Goal: Task Accomplishment & Management: Use online tool/utility

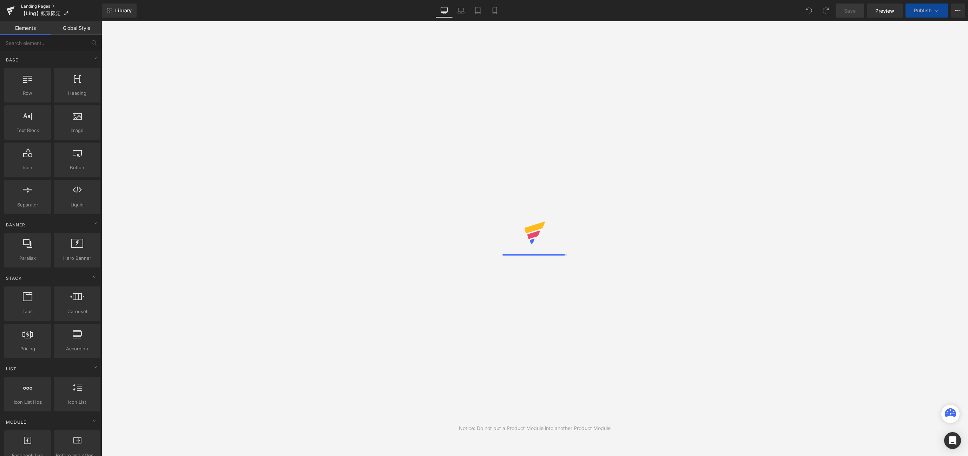
click at [31, 5] on link "Landing Pages" at bounding box center [61, 7] width 81 height 6
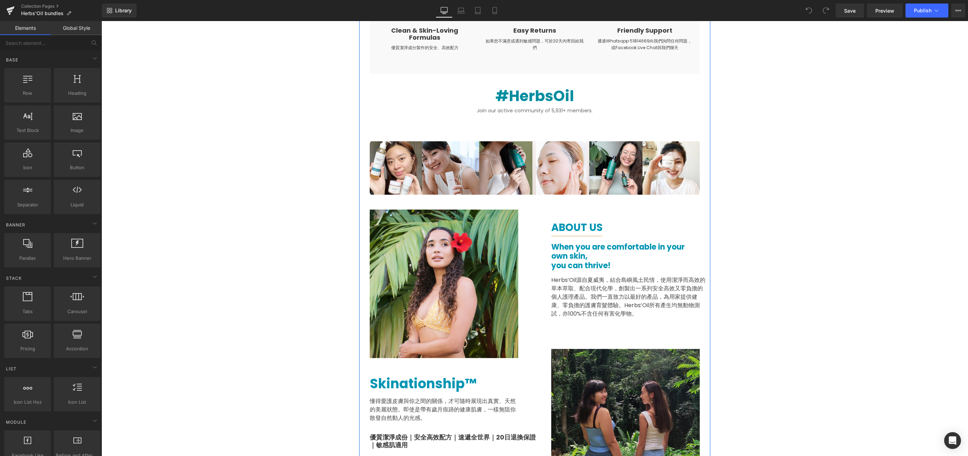
scroll to position [1335, 0]
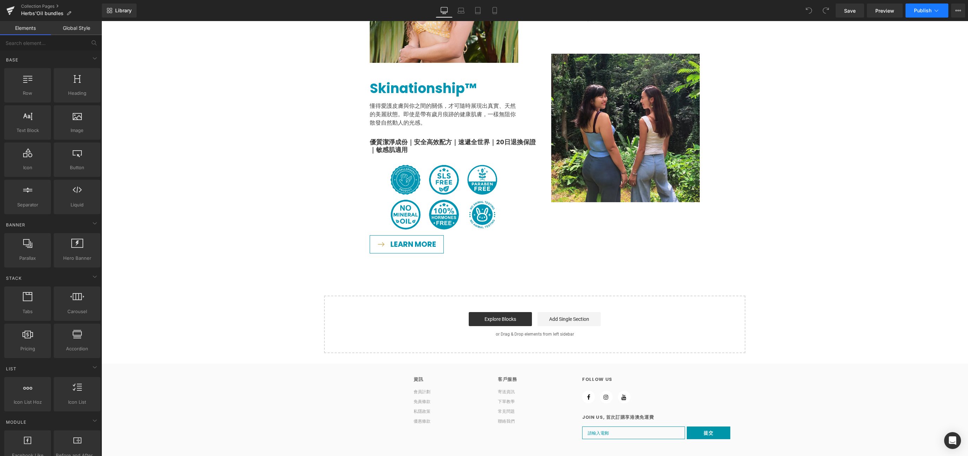
click at [916, 6] on button "Publish" at bounding box center [926, 11] width 43 height 14
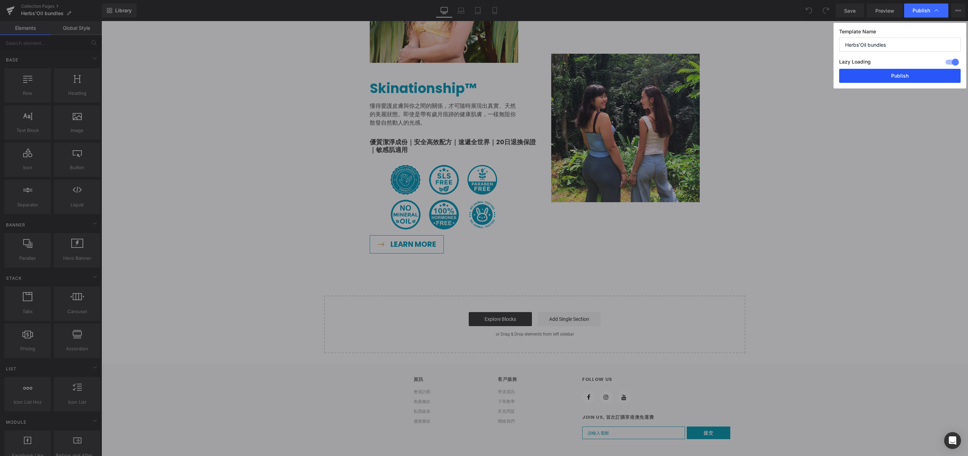
click at [906, 78] on button "Publish" at bounding box center [899, 76] width 121 height 14
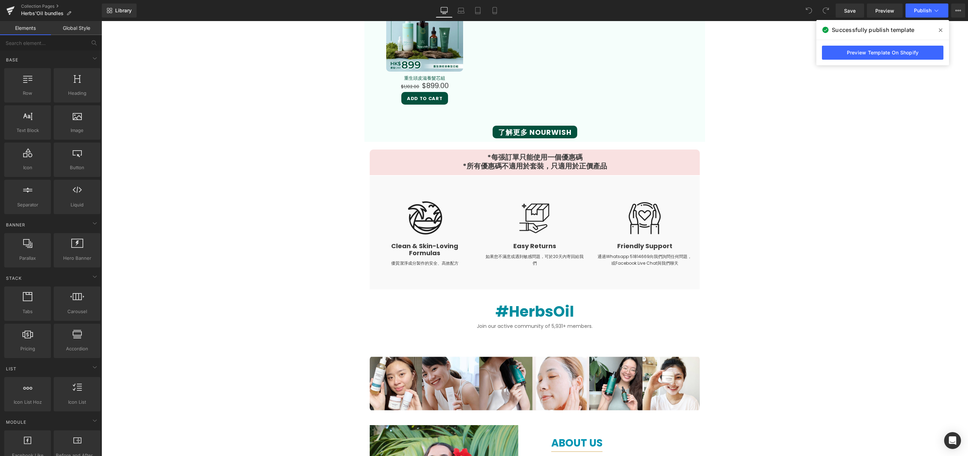
scroll to position [845, 0]
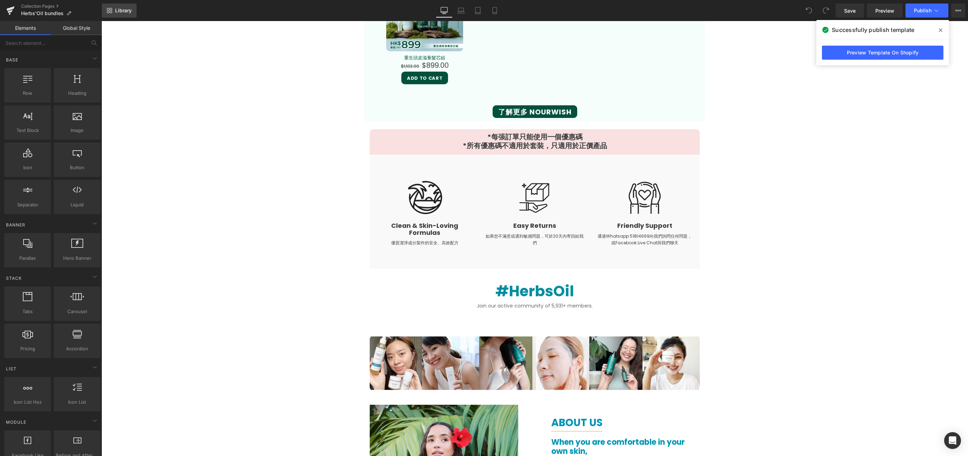
click at [124, 10] on span "Library" at bounding box center [123, 10] width 16 height 6
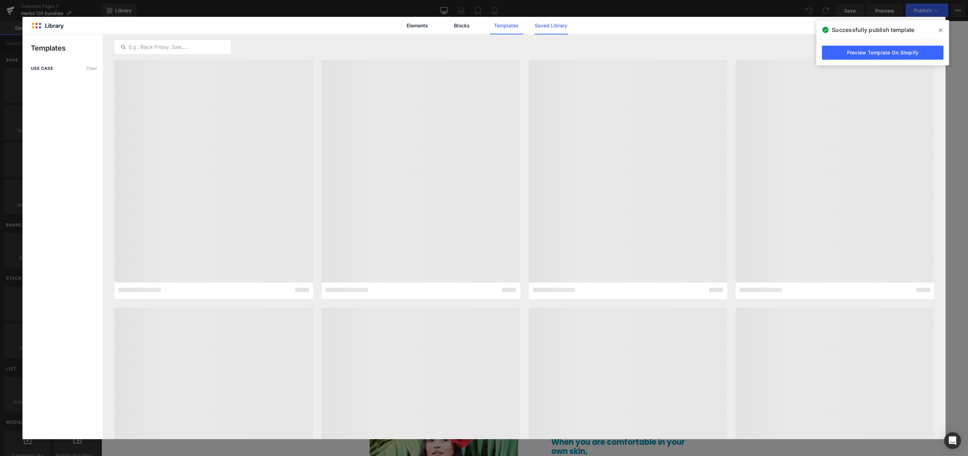
click at [555, 28] on link "Saved Library" at bounding box center [550, 26] width 33 height 18
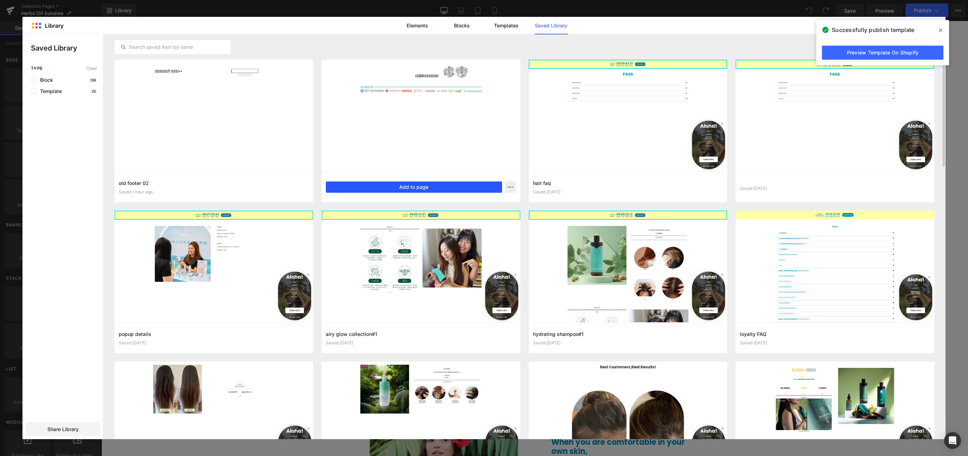
click at [487, 183] on button "Add to page" at bounding box center [414, 186] width 176 height 11
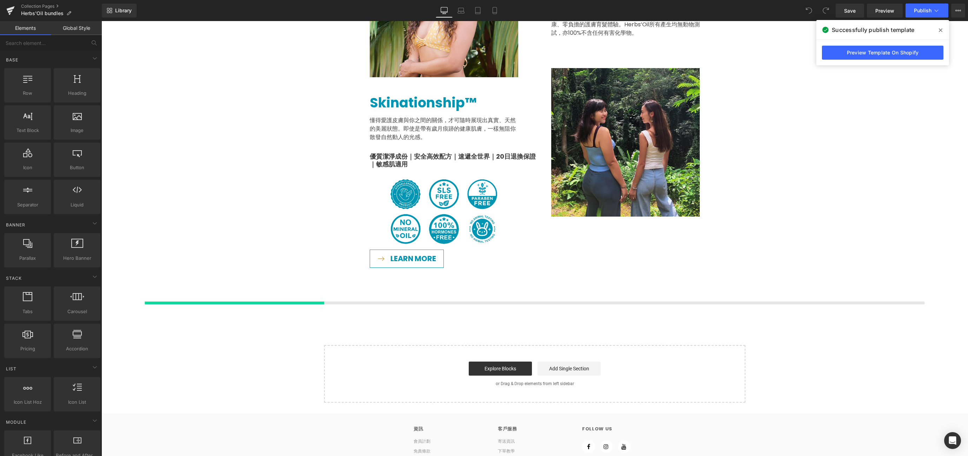
scroll to position [1370, 0]
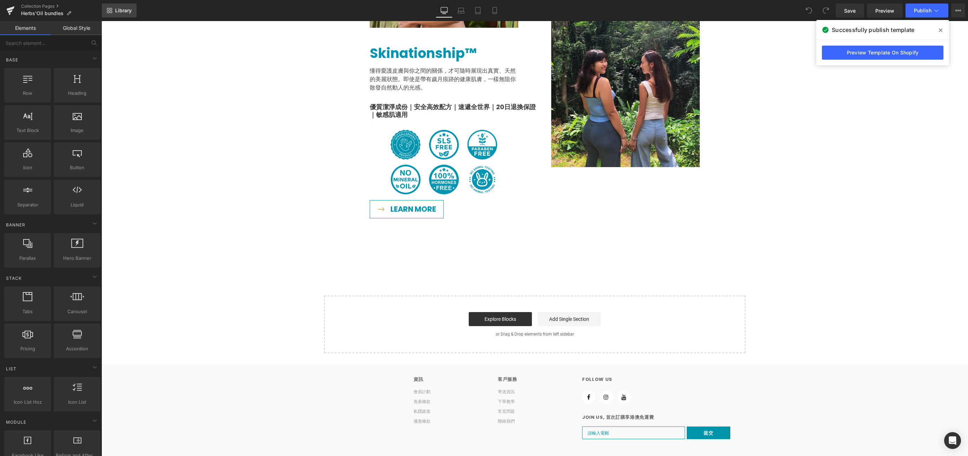
click at [115, 9] on link "Library" at bounding box center [119, 11] width 35 height 14
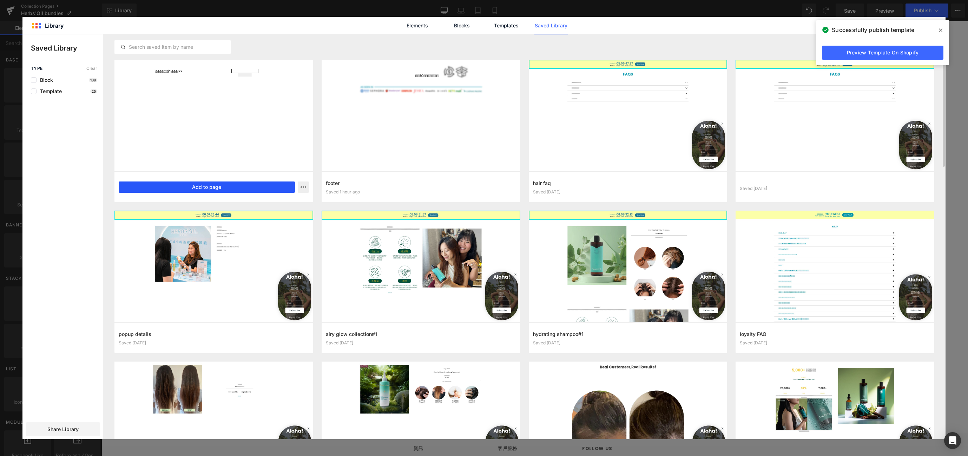
click at [219, 187] on button "Add to page" at bounding box center [207, 186] width 176 height 11
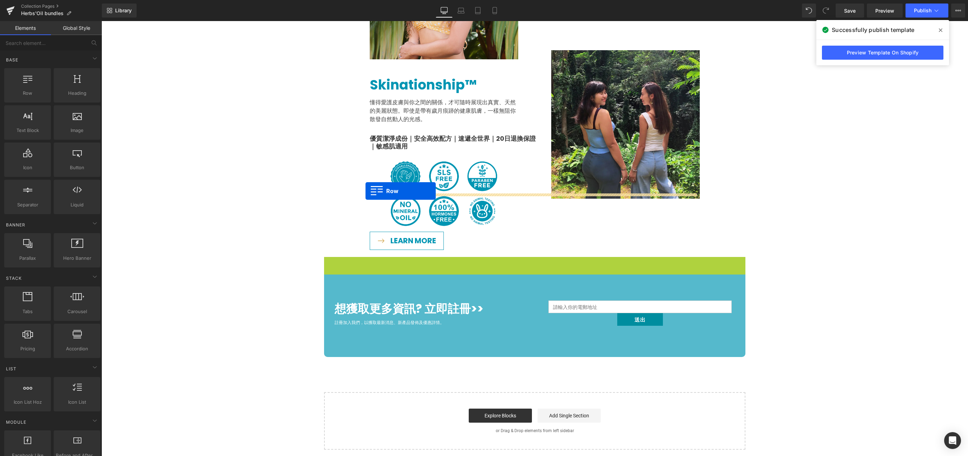
scroll to position [984, 0]
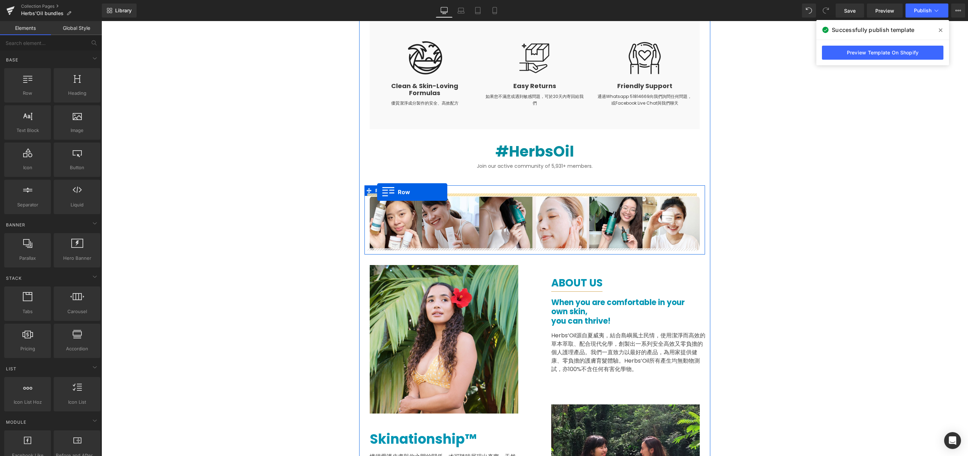
drag, startPoint x: 340, startPoint y: 257, endPoint x: 377, endPoint y: 192, distance: 75.0
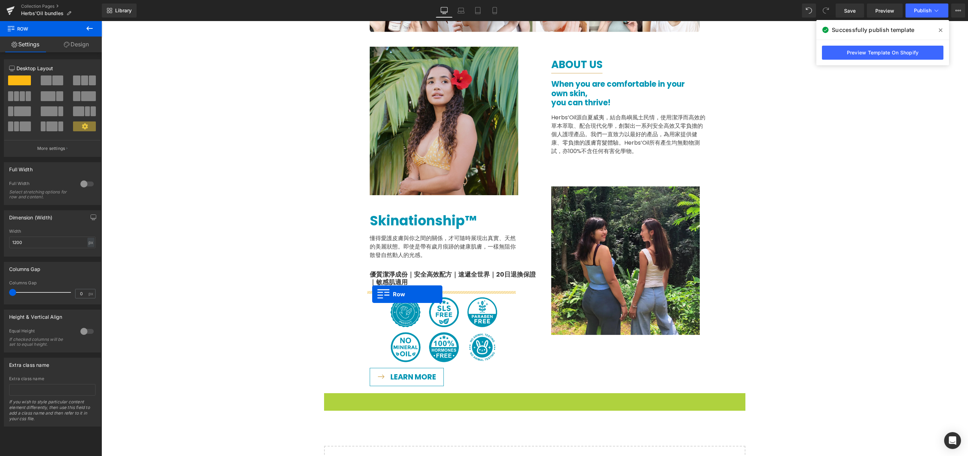
scroll to position [1109, 0]
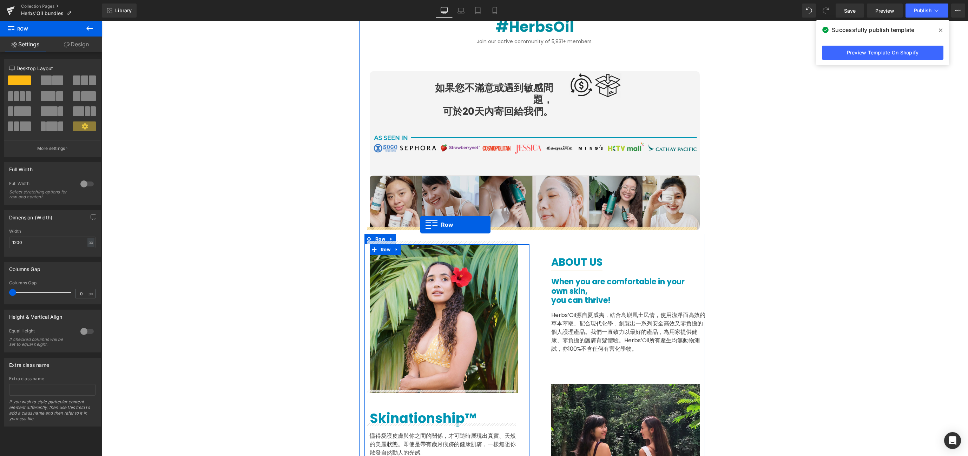
drag, startPoint x: 333, startPoint y: 396, endPoint x: 420, endPoint y: 225, distance: 192.3
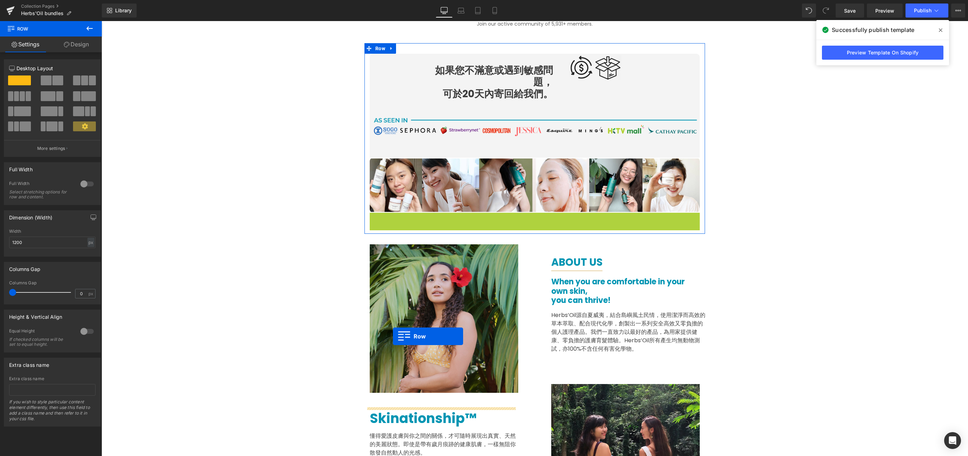
scroll to position [1293, 0]
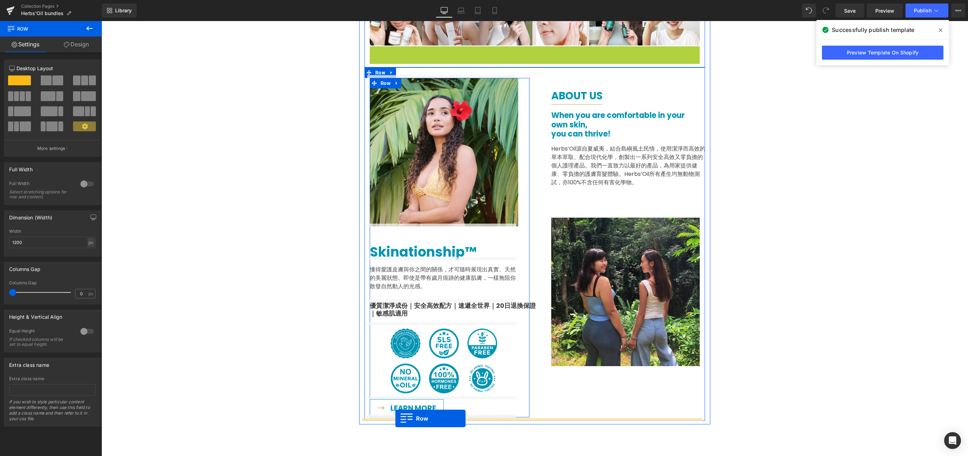
drag, startPoint x: 383, startPoint y: 232, endPoint x: 396, endPoint y: 418, distance: 187.2
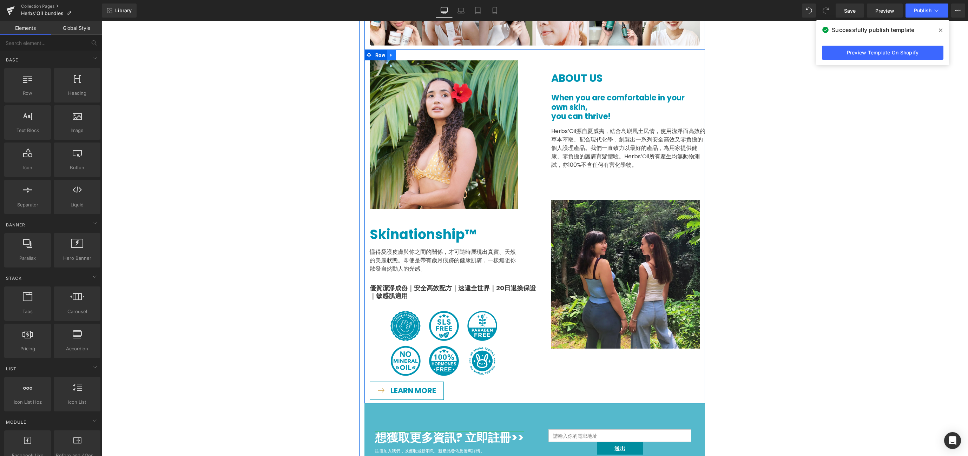
click at [389, 53] on icon at bounding box center [391, 54] width 5 height 5
click at [407, 53] on icon at bounding box center [409, 55] width 5 height 5
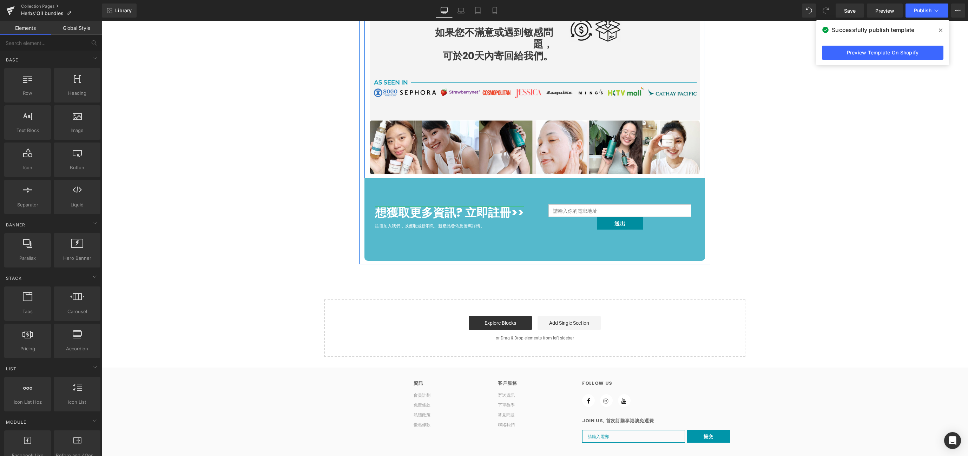
scroll to position [942, 0]
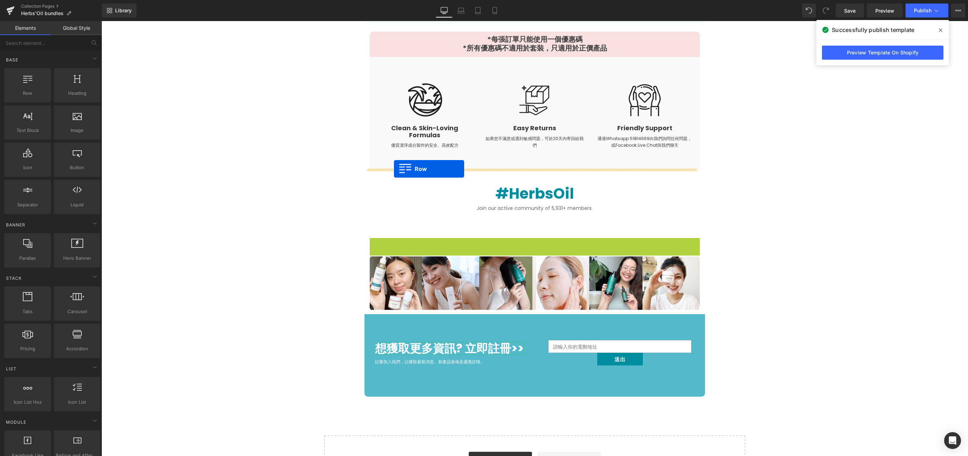
drag, startPoint x: 378, startPoint y: 239, endPoint x: 394, endPoint y: 169, distance: 72.3
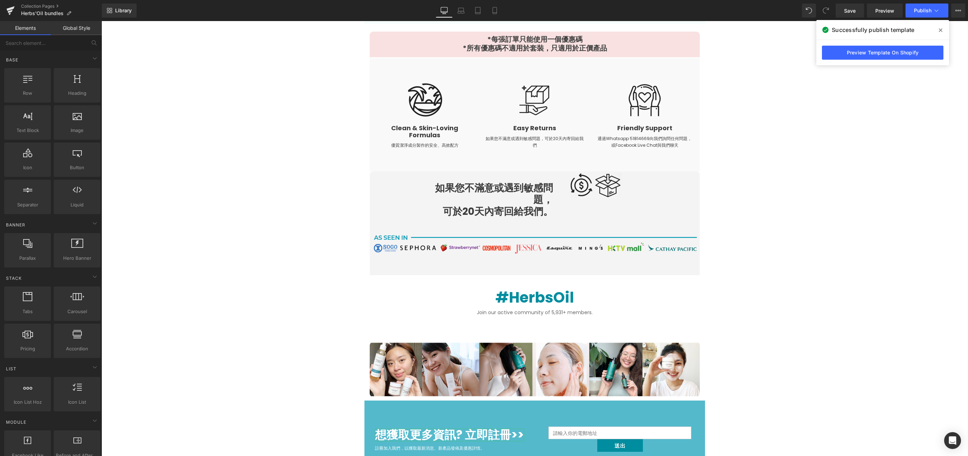
click at [846, 9] on span "Save" at bounding box center [850, 10] width 12 height 7
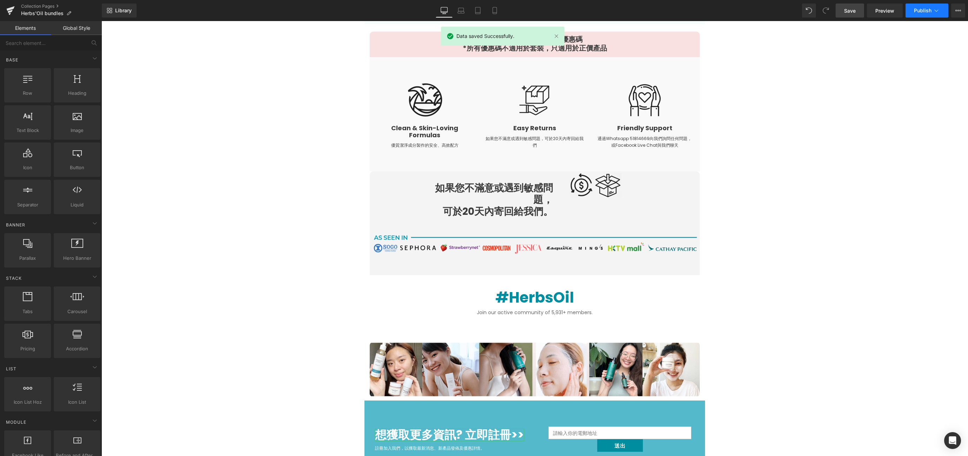
click at [915, 8] on span "Publish" at bounding box center [923, 11] width 18 height 6
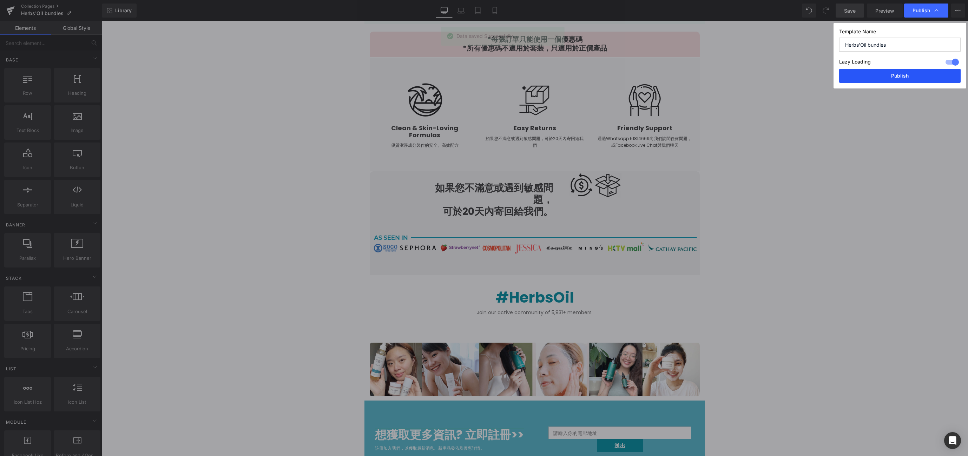
click at [912, 78] on button "Publish" at bounding box center [899, 76] width 121 height 14
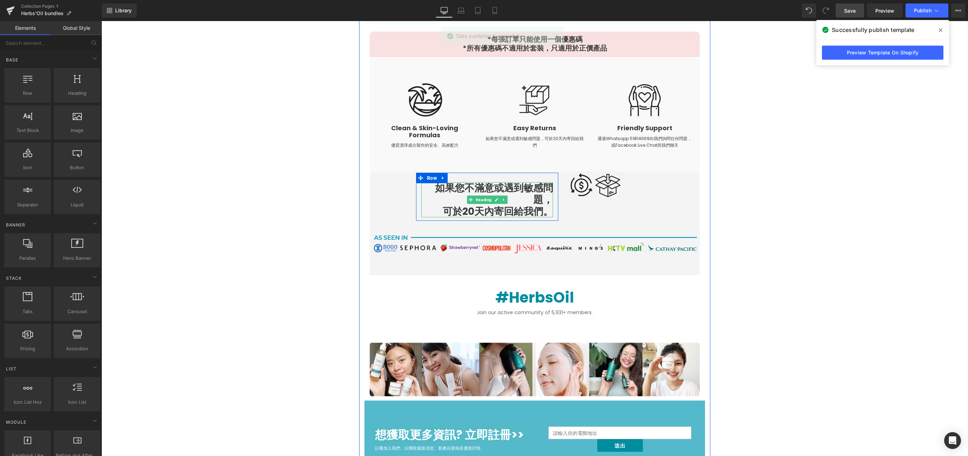
click at [513, 181] on b "如果您不滿意或遇到敏感問題， 可於20天內寄回給我們。" at bounding box center [494, 199] width 118 height 37
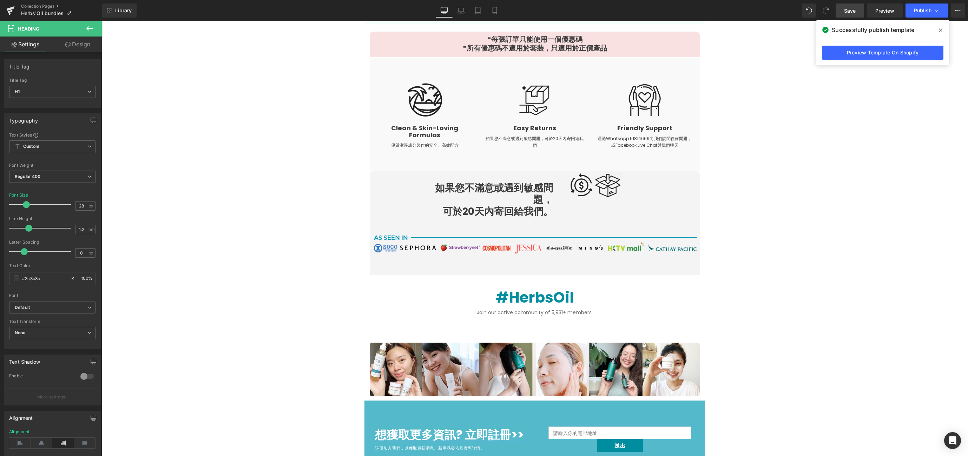
click at [62, 47] on link "Design" at bounding box center [77, 45] width 51 height 16
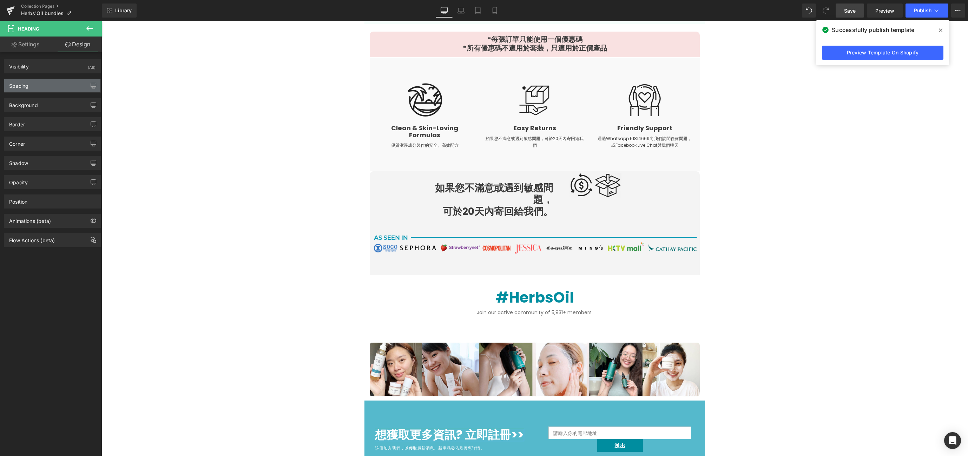
click at [47, 82] on div "Spacing" at bounding box center [52, 85] width 96 height 13
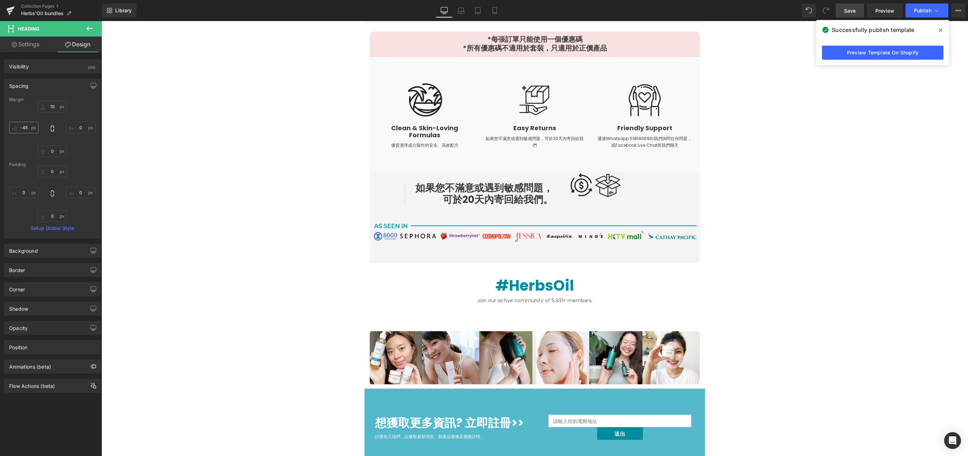
type input "-45"
drag, startPoint x: 19, startPoint y: 135, endPoint x: 21, endPoint y: 143, distance: 7.9
click at [21, 143] on div "10px 10 0px 0 0px 0 -45px -45" at bounding box center [52, 129] width 86 height 56
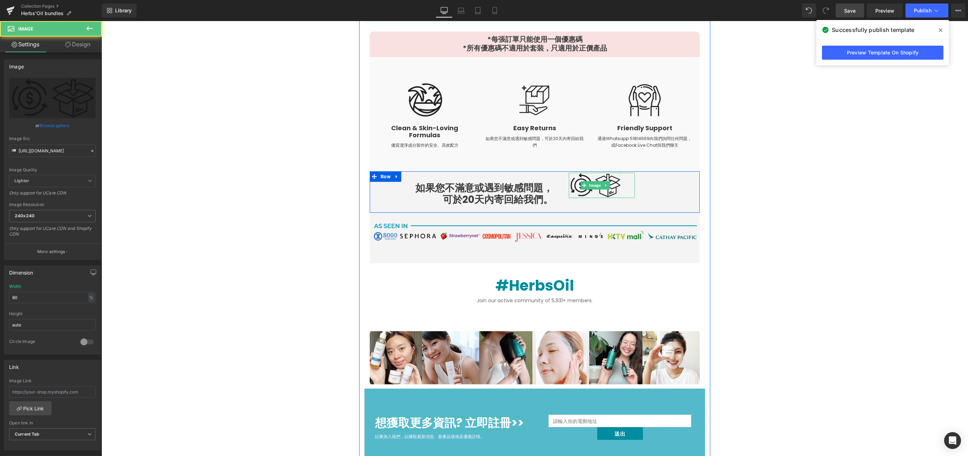
click at [608, 187] on img at bounding box center [595, 185] width 53 height 25
click at [56, 299] on input "80" at bounding box center [52, 298] width 86 height 12
click at [55, 297] on input "80" at bounding box center [52, 298] width 86 height 12
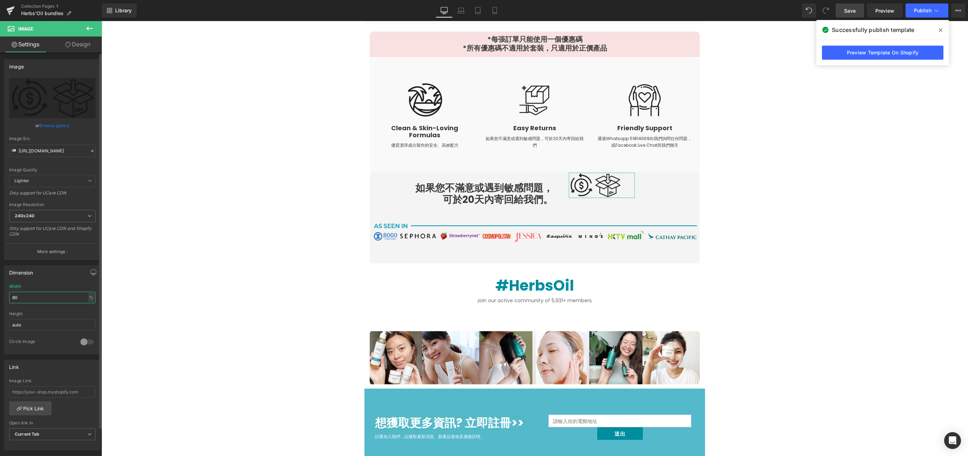
click at [55, 297] on input "80" at bounding box center [52, 298] width 86 height 12
type input "100"
click at [78, 54] on div "Image https://cdn.shopify.com/s/files/1/1250/0429/files/smaller_icon_240x240.pn…" at bounding box center [52, 157] width 105 height 206
click at [76, 45] on link "Design" at bounding box center [77, 45] width 51 height 16
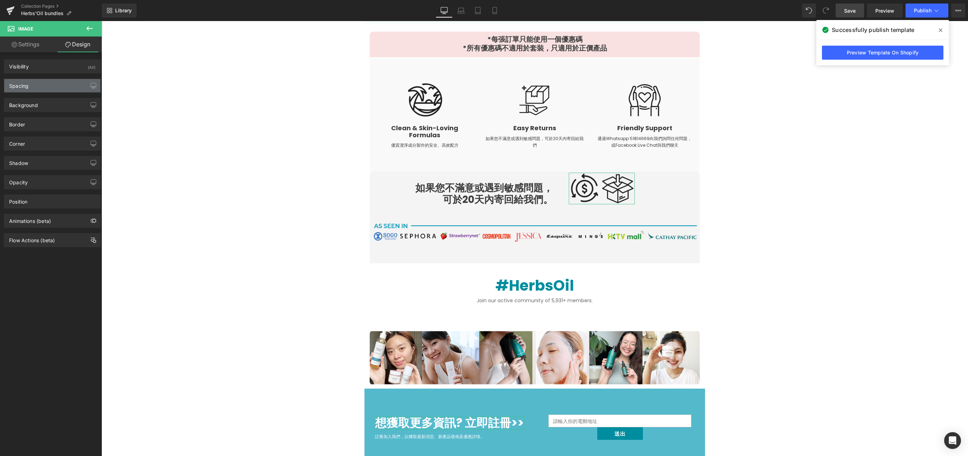
click at [57, 85] on div "Spacing" at bounding box center [52, 85] width 96 height 13
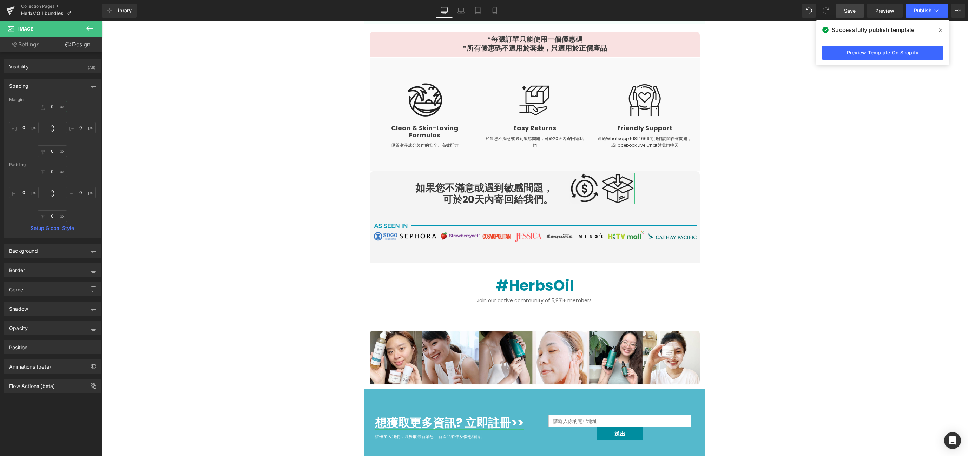
click at [52, 111] on input "0" at bounding box center [52, 107] width 29 height 12
type input "15"
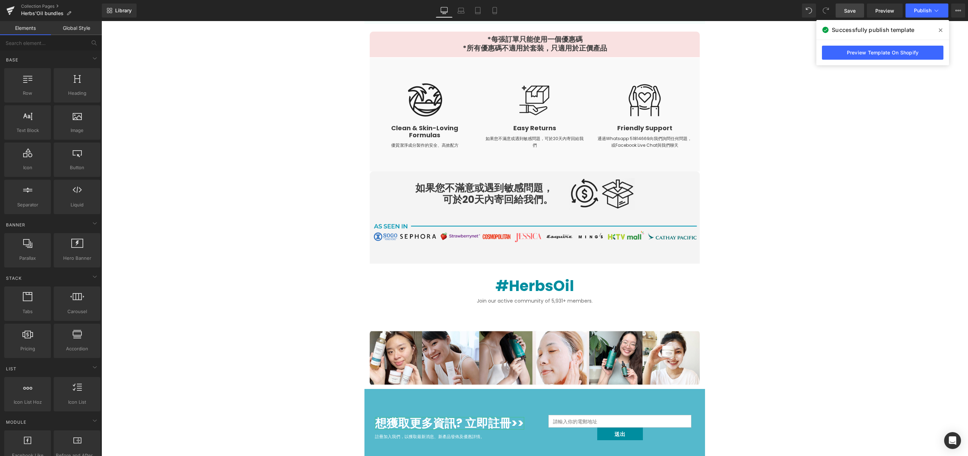
click at [846, 13] on span "Save" at bounding box center [850, 10] width 12 height 7
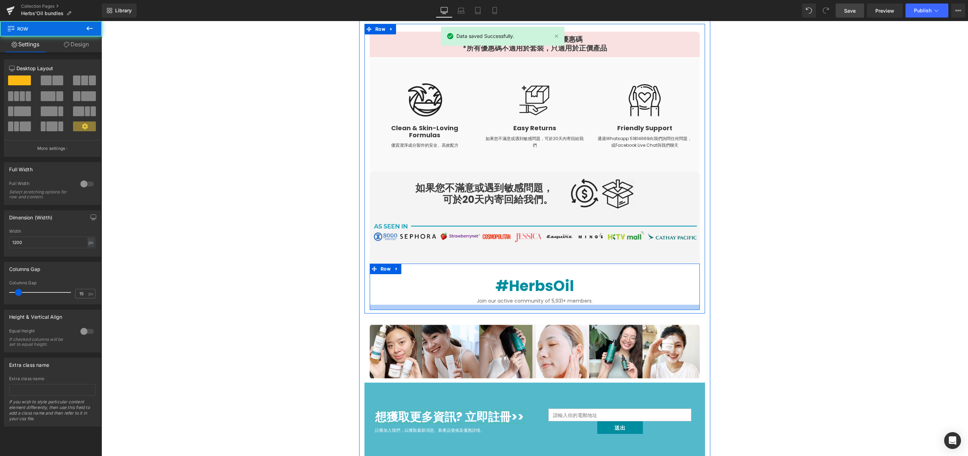
drag, startPoint x: 576, startPoint y: 311, endPoint x: 647, endPoint y: 263, distance: 85.2
click at [578, 305] on div at bounding box center [535, 307] width 330 height 5
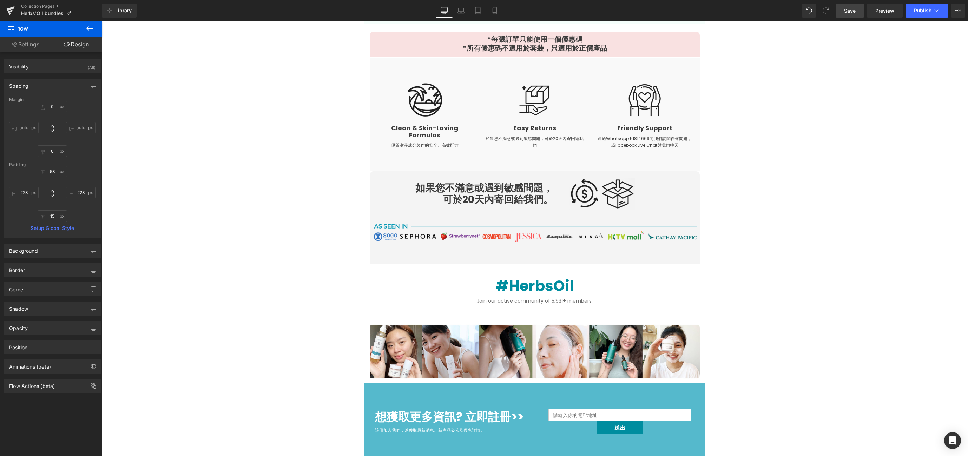
click at [852, 8] on span "Save" at bounding box center [850, 10] width 12 height 7
click at [935, 12] on icon at bounding box center [936, 10] width 7 height 7
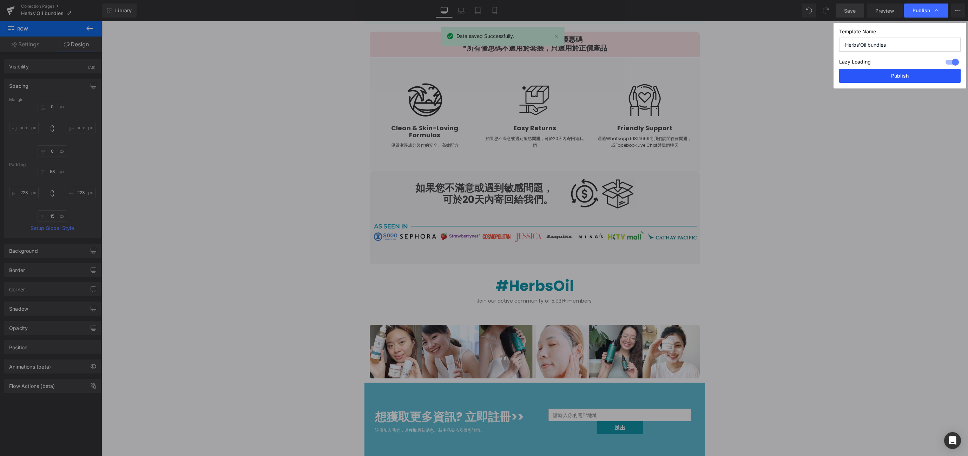
click at [915, 74] on button "Publish" at bounding box center [899, 76] width 121 height 14
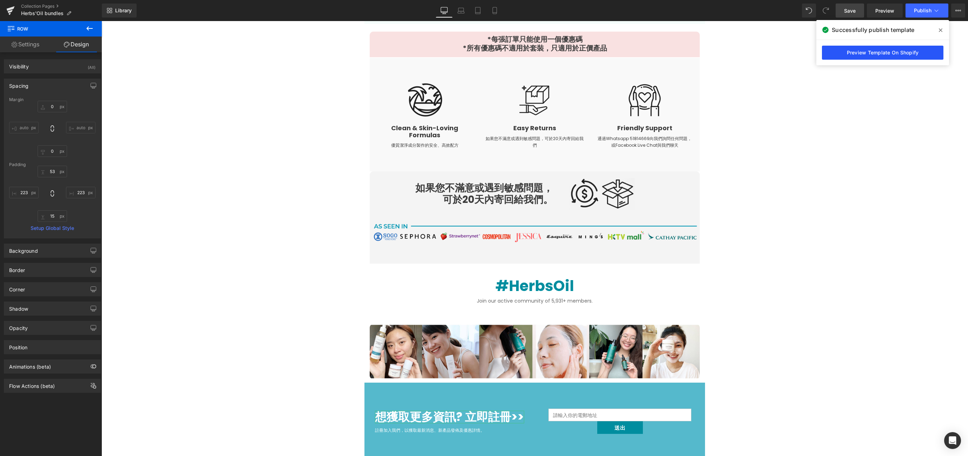
click at [886, 51] on link "Preview Template On Shopify" at bounding box center [882, 53] width 121 height 14
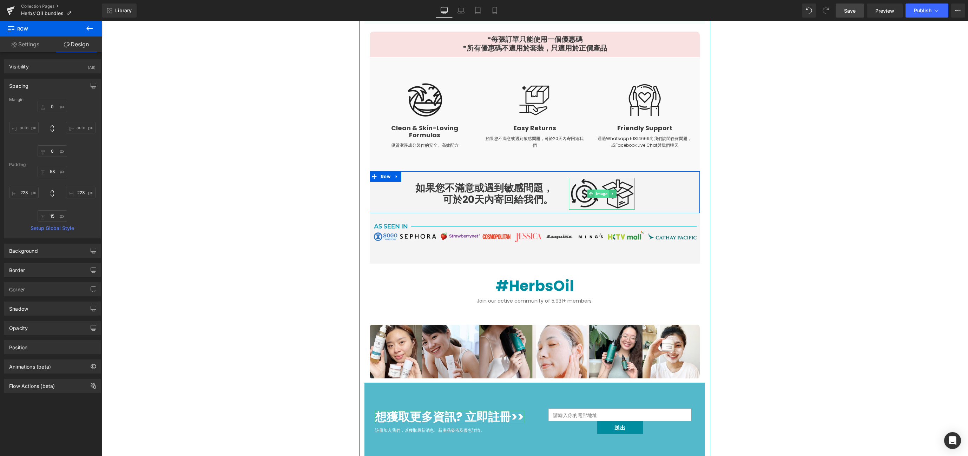
click at [595, 191] on span "Image" at bounding box center [602, 194] width 14 height 8
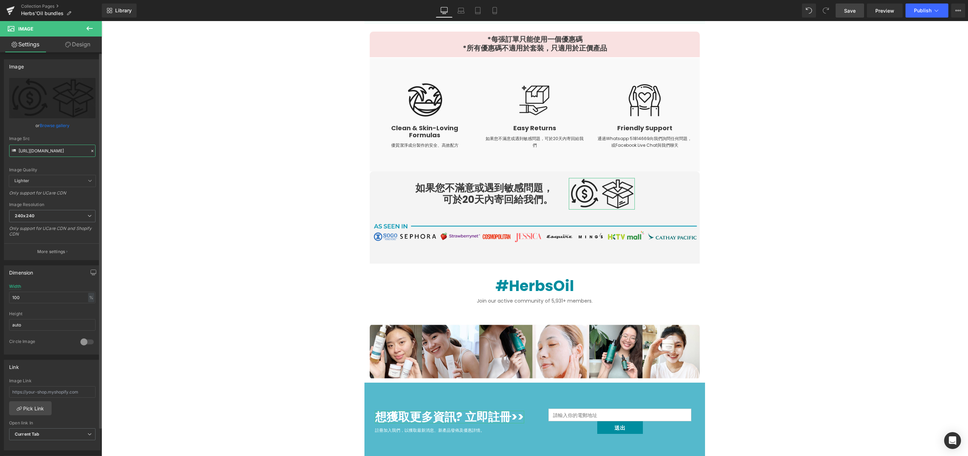
click at [26, 152] on input "https://cdn.shopify.com/s/files/1/1250/0429/files/smaller_icon_240x240.png?v=16…" at bounding box center [52, 151] width 86 height 12
click at [412, 105] on img at bounding box center [424, 99] width 35 height 35
click at [51, 152] on input "https://ucarecdn.com/4ed5ea4f-983b-4a4b-8202-ecf6e47591eb/-/format/auto/-/previ…" at bounding box center [52, 151] width 86 height 12
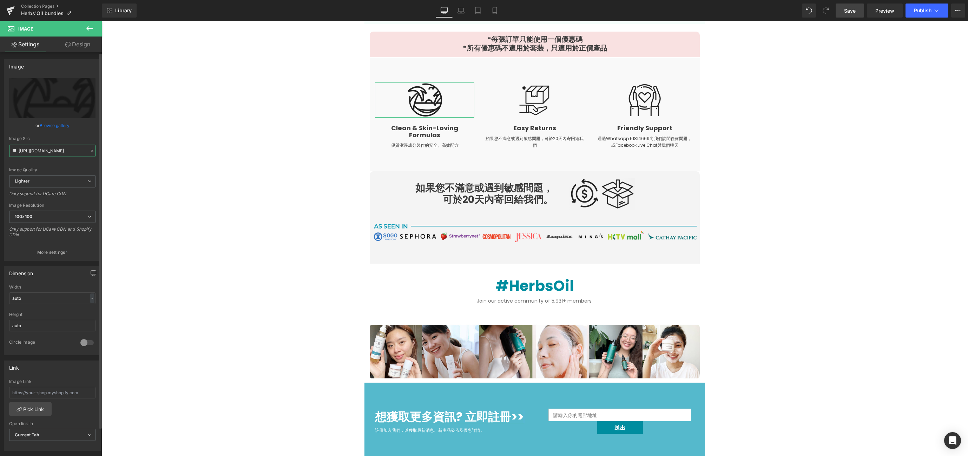
click at [51, 152] on input "https://ucarecdn.com/4ed5ea4f-983b-4a4b-8202-ecf6e47591eb/-/format/auto/-/previ…" at bounding box center [52, 151] width 86 height 12
click at [532, 97] on span "Image" at bounding box center [534, 100] width 14 height 8
click at [56, 150] on input "https://ucarecdn.com/2e142a2e-e41a-49f5-bc46-7630f27291e1/-/format/auto/-/previ…" at bounding box center [52, 151] width 86 height 12
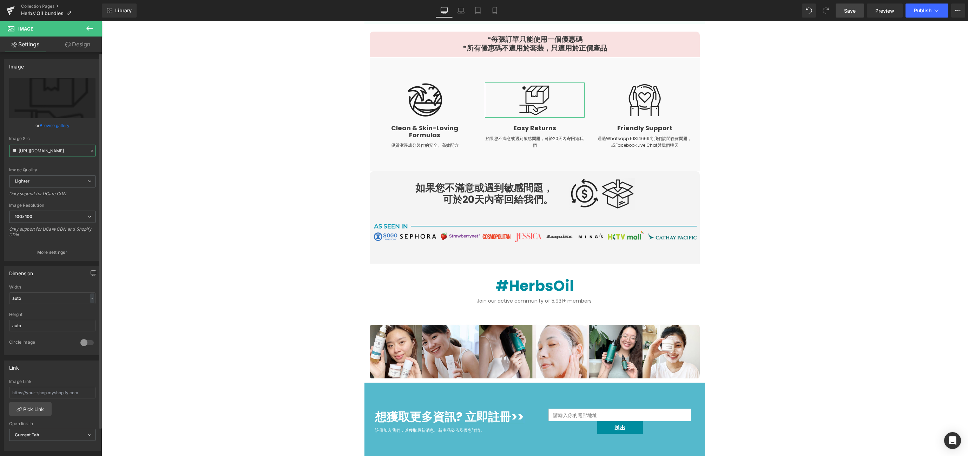
click at [56, 150] on input "https://ucarecdn.com/2e142a2e-e41a-49f5-bc46-7630f27291e1/-/format/auto/-/previ…" at bounding box center [52, 151] width 86 height 12
click at [631, 104] on img at bounding box center [644, 99] width 35 height 35
click at [56, 150] on input "https://ucarecdn.com/747f78db-7fe5-4424-9cab-98e529fc3473/-/format/auto/-/previ…" at bounding box center [52, 151] width 86 height 12
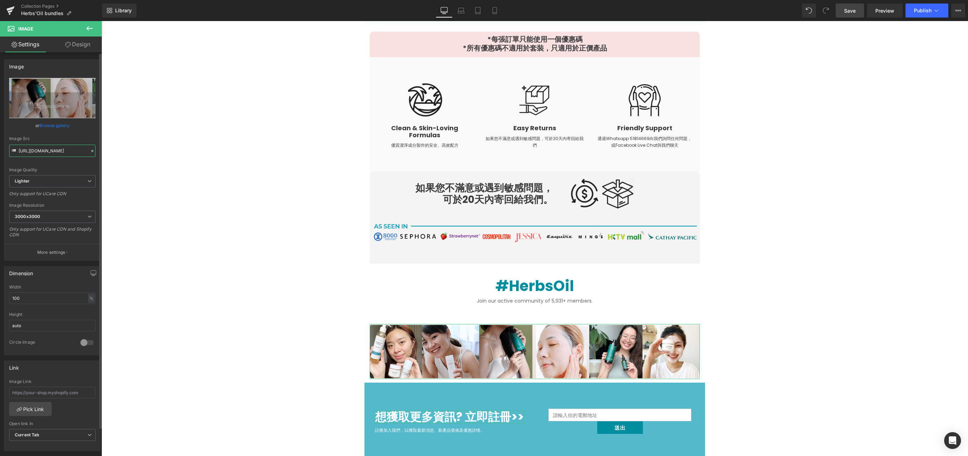
click at [51, 149] on input "https://ucarecdn.com/da1e26f5-d53c-48c6-b259-24f2b23fc65d/-/format/auto/-/previ…" at bounding box center [52, 151] width 86 height 12
click at [485, 233] on img at bounding box center [535, 233] width 330 height 41
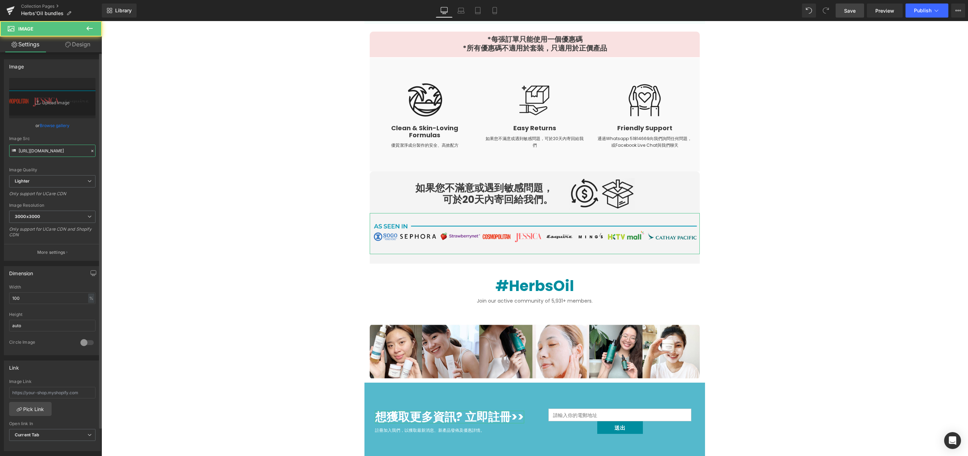
click at [70, 151] on input "https://ucarecdn.com/c4c13997-ad98-466f-8876-68b2f13dafd2/-/format/auto/-/previ…" at bounding box center [52, 151] width 86 height 12
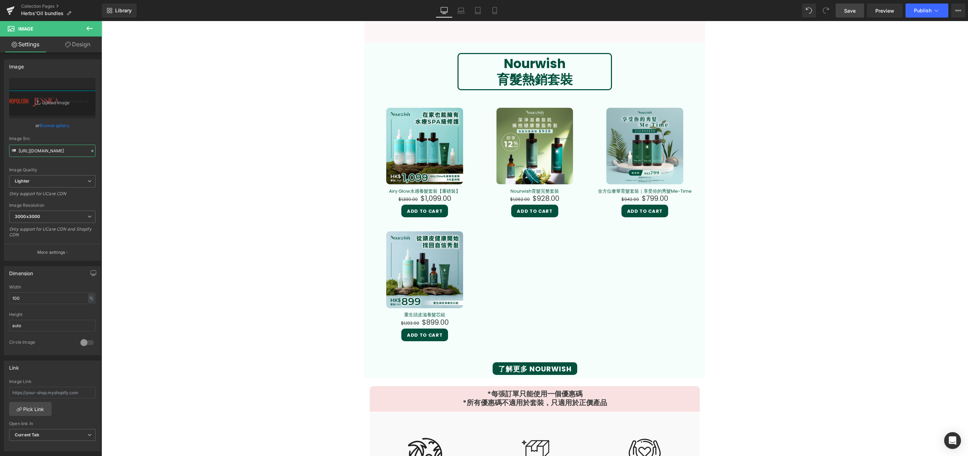
scroll to position [800, 0]
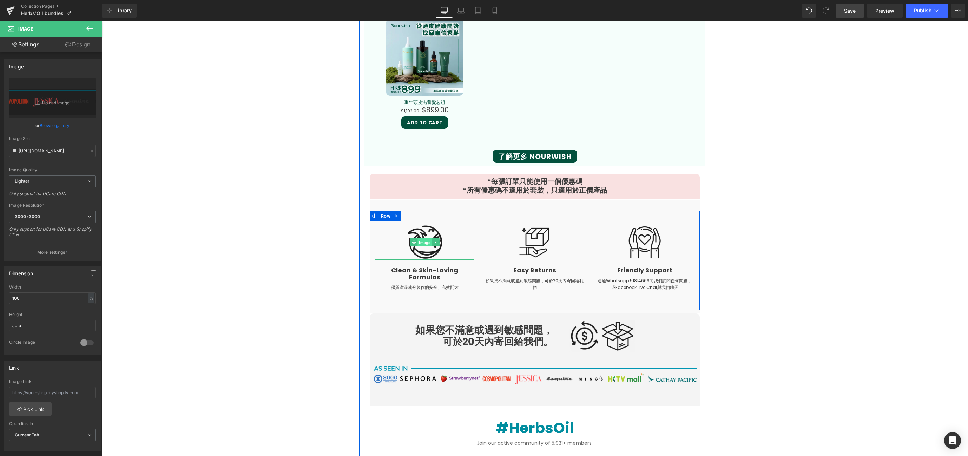
click at [427, 242] on span "Image" at bounding box center [424, 242] width 14 height 8
click at [49, 126] on link "Browse gallery" at bounding box center [55, 125] width 30 height 12
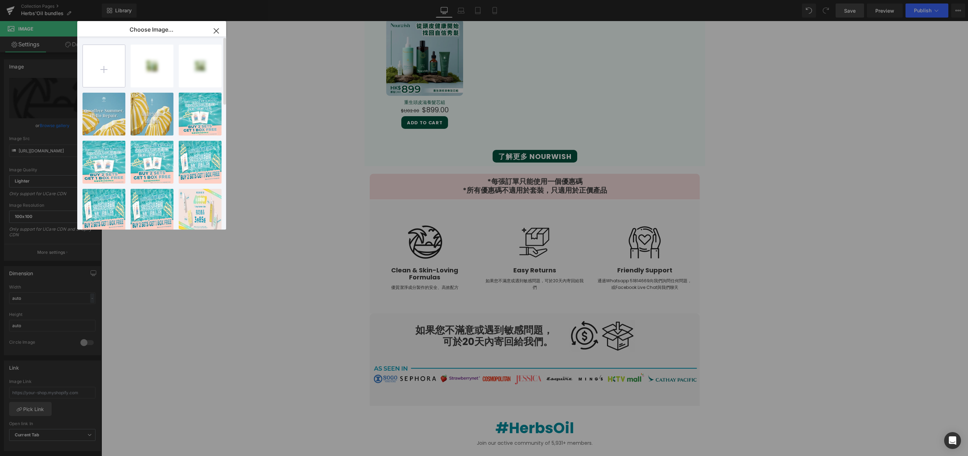
click at [102, 71] on input "file" at bounding box center [104, 66] width 42 height 42
type input "C:\fakepath\ucarecdn.avif"
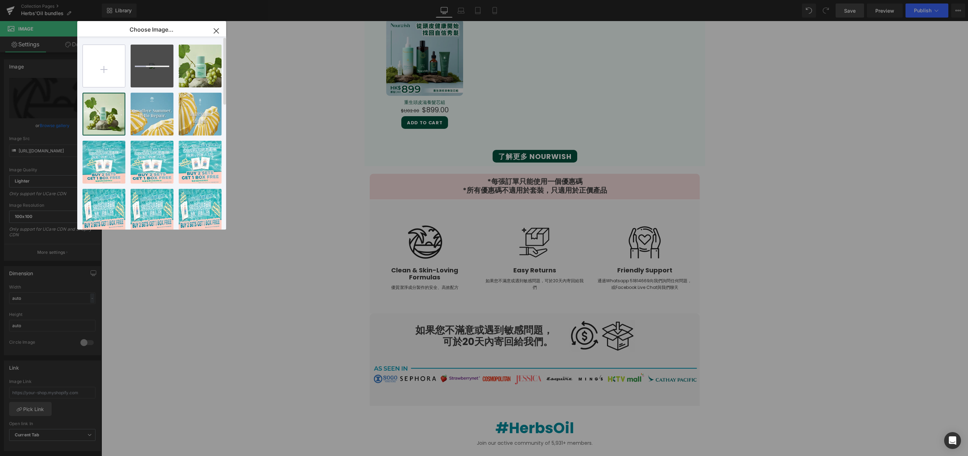
click at [118, 70] on input "file" at bounding box center [104, 66] width 42 height 42
type input "C:\fakepath\ucarecdn-2.avif"
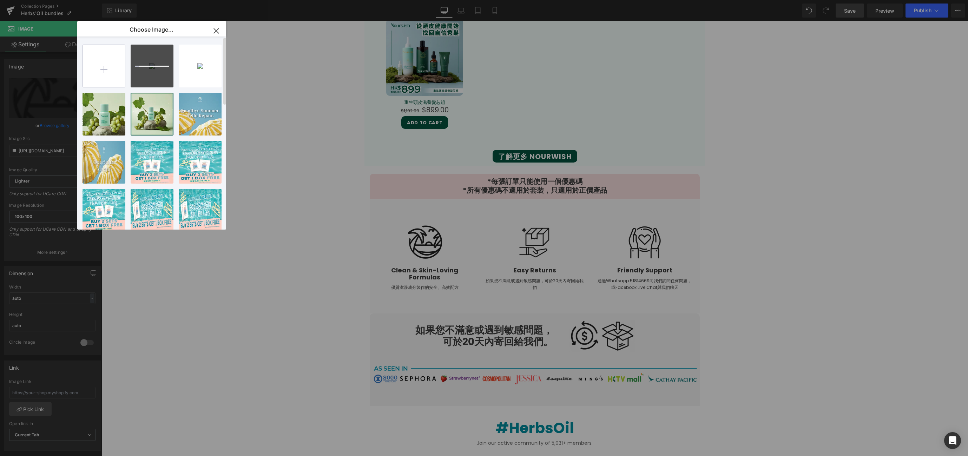
click at [95, 62] on input "file" at bounding box center [104, 66] width 42 height 42
type input "C:\fakepath\ucarecdn-1.avif"
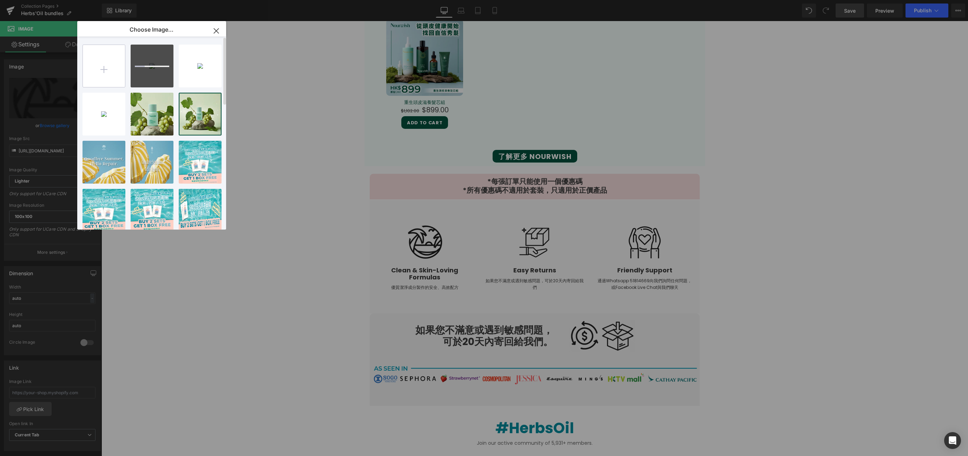
click at [98, 66] on input "file" at bounding box center [104, 66] width 42 height 42
type input "C:\fakepath\smaller_icon_240x240.avif"
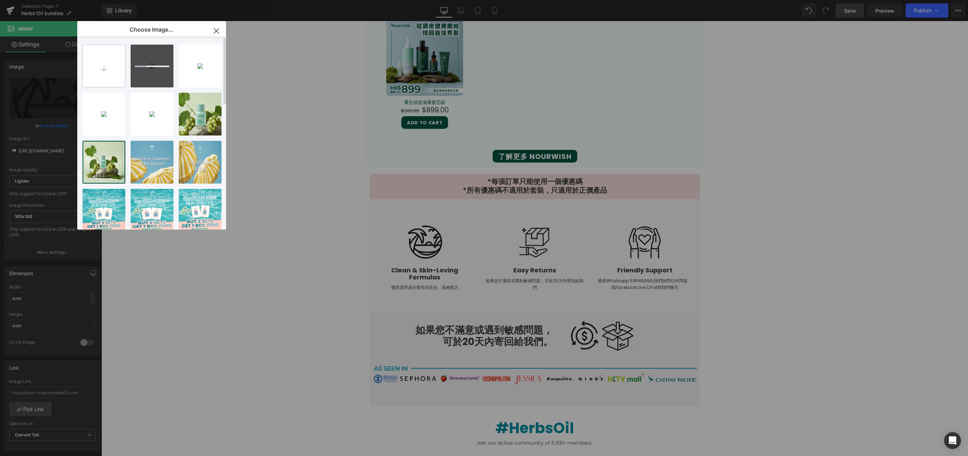
click at [100, 65] on input "file" at bounding box center [104, 66] width 42 height 42
type input "C:\fakepath\model shot1.avif"
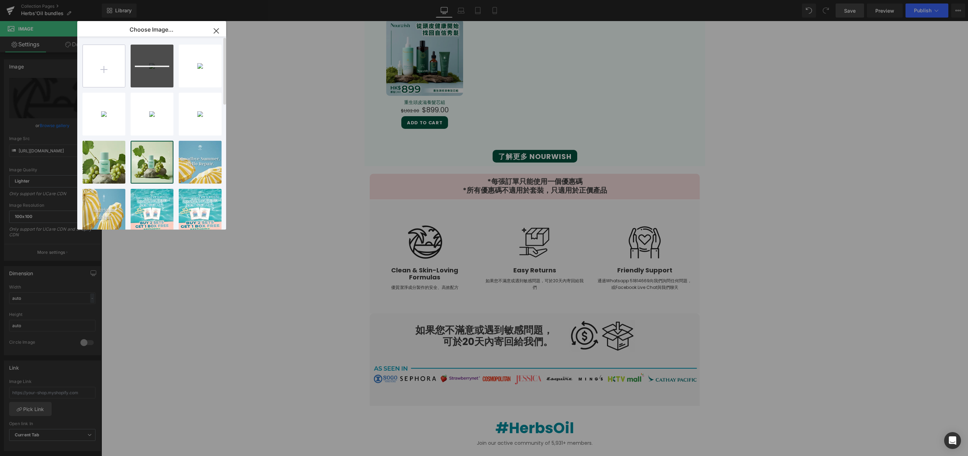
click at [108, 69] on input "file" at bounding box center [104, 66] width 42 height 42
type input "C:\fakepath\AS SEEN IN.avif"
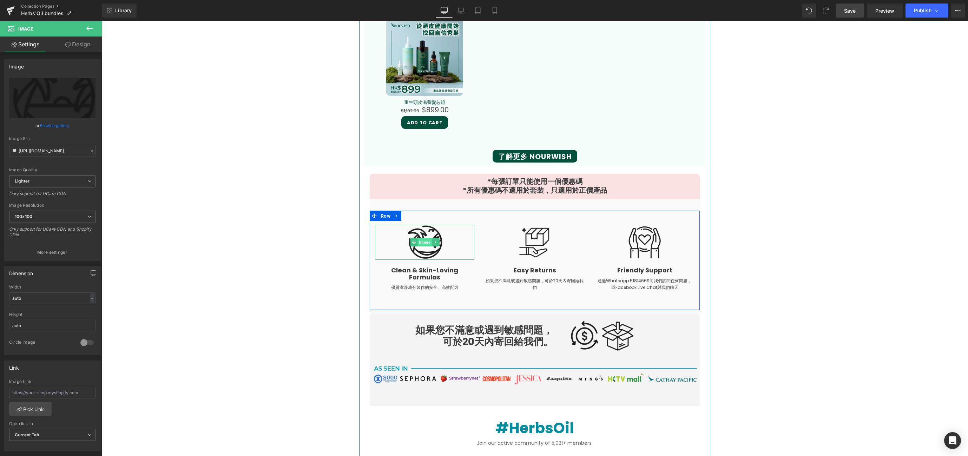
click at [419, 238] on span "Image" at bounding box center [424, 242] width 14 height 8
click at [48, 124] on link "Browse gallery" at bounding box center [55, 125] width 30 height 12
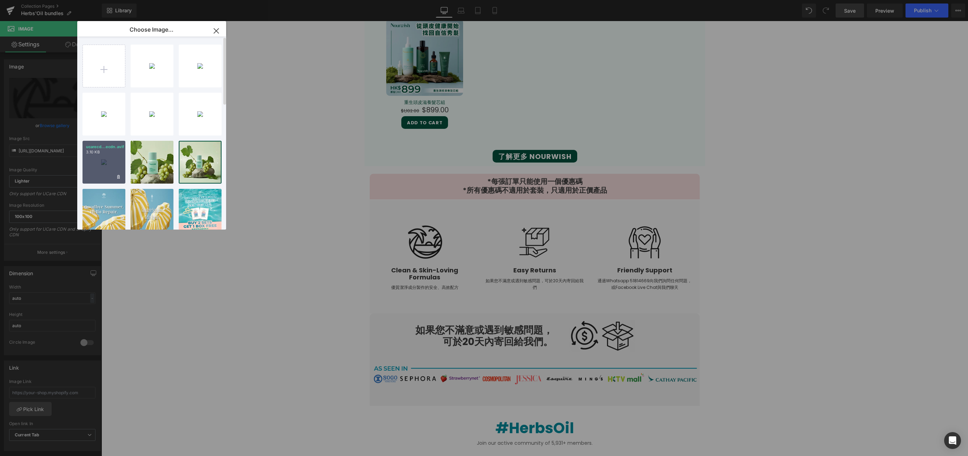
click at [95, 151] on p "3.10 KB" at bounding box center [104, 152] width 36 height 5
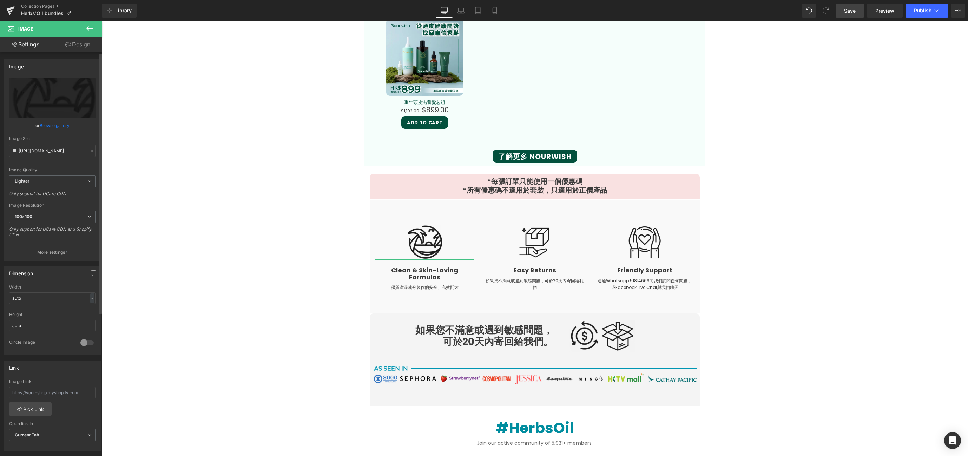
type input "https://ucarecdn.com/2dced008-30f3-470b-80e5-3f7107b6f277/-/format/auto/-/previ…"
click at [530, 239] on span "Image" at bounding box center [534, 242] width 14 height 8
click at [38, 126] on div "or Browse gallery" at bounding box center [52, 125] width 86 height 7
click at [47, 126] on link "Browse gallery" at bounding box center [55, 125] width 30 height 12
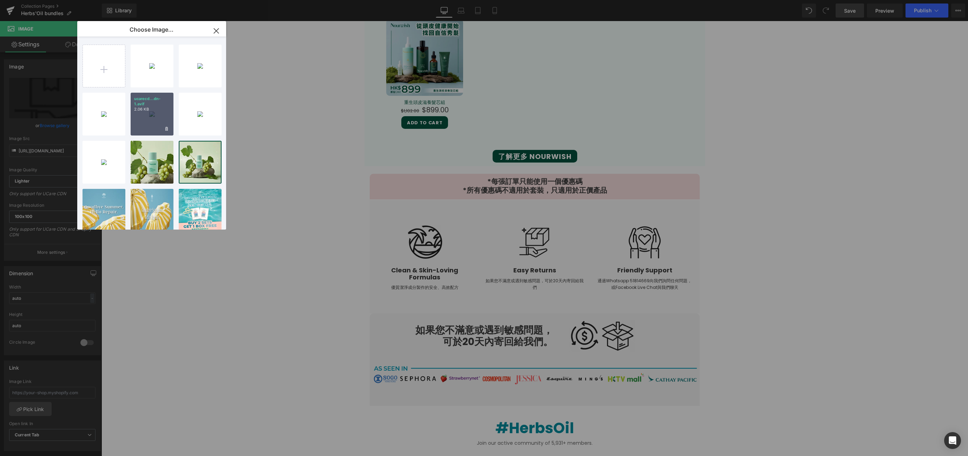
click at [141, 109] on p "2.06 KB" at bounding box center [152, 109] width 36 height 5
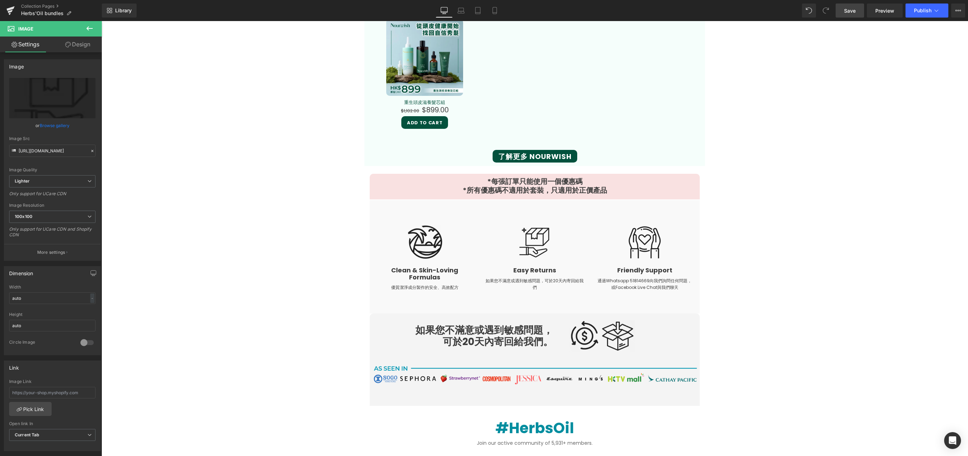
type input "https://ucarecdn.com/4f33a61e-d343-468a-ba73-bfafdde5e3cb/-/format/auto/-/previ…"
click at [638, 240] on span "Image" at bounding box center [644, 242] width 14 height 8
click at [66, 130] on link "Browse gallery" at bounding box center [55, 125] width 30 height 12
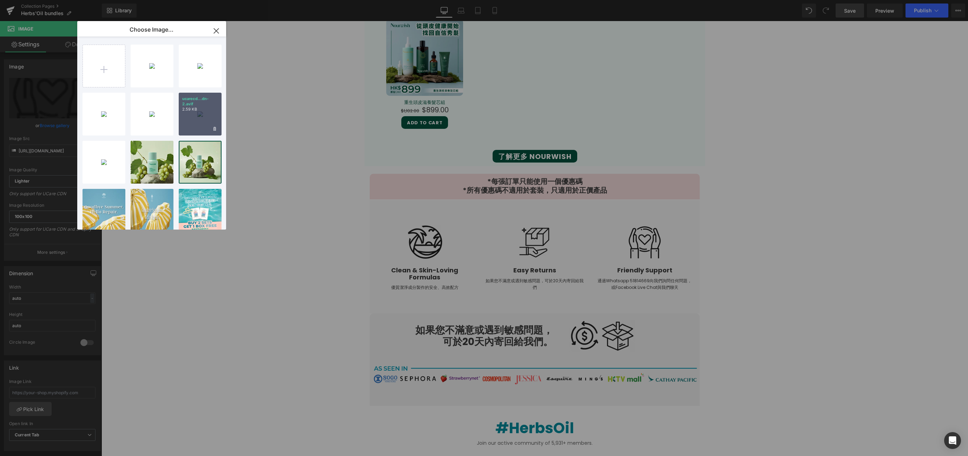
click at [200, 114] on div "ucarecd...dn-2.avif 2.59 KB" at bounding box center [200, 114] width 43 height 43
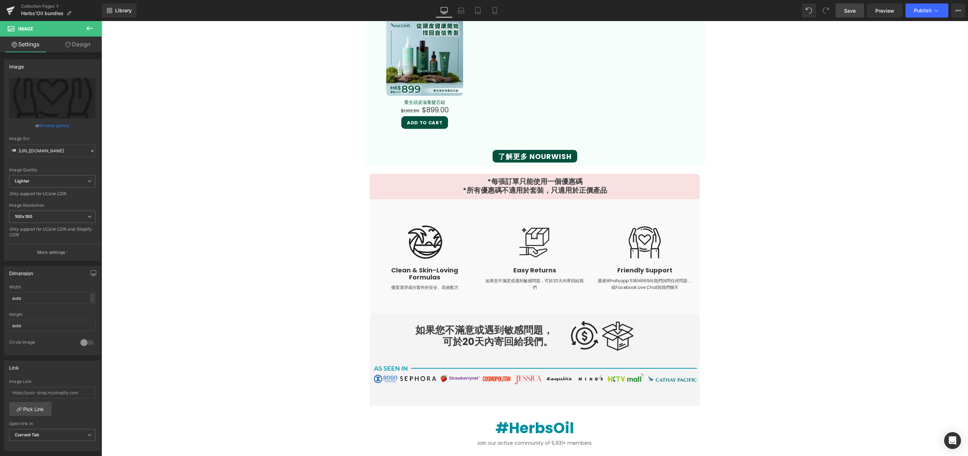
type input "https://ucarecdn.com/3fa91a3a-f23c-4578-b259-cae8b9433984/-/format/auto/-/previ…"
click at [595, 332] on span "Image" at bounding box center [602, 336] width 14 height 8
click at [61, 127] on link "Browse gallery" at bounding box center [55, 125] width 30 height 12
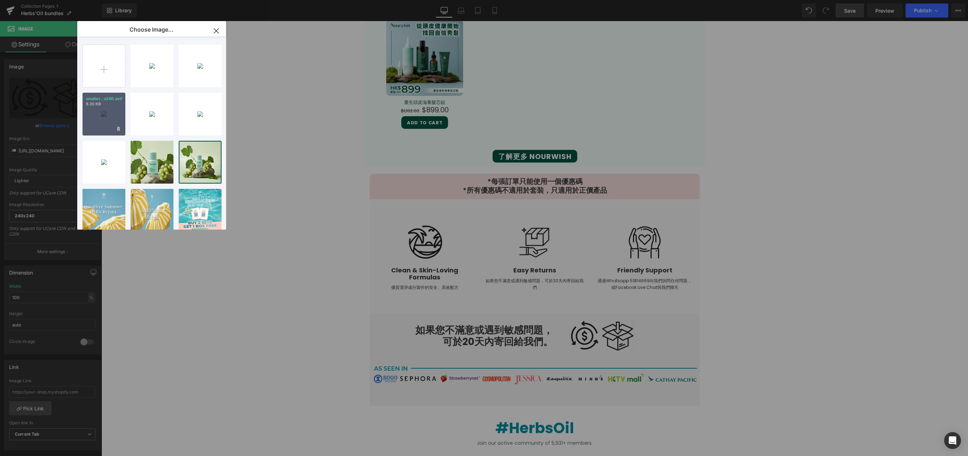
drag, startPoint x: 107, startPoint y: 83, endPoint x: 107, endPoint y: 127, distance: 43.5
click at [107, 127] on div "AS SEEN...N IN.avif 27.39 KB Delete image? Yes No model s...hot1.avif 81.87 KB …" at bounding box center [155, 135] width 146 height 196
click at [105, 119] on div "smaller...x240.avif 6.30 KB" at bounding box center [103, 114] width 43 height 43
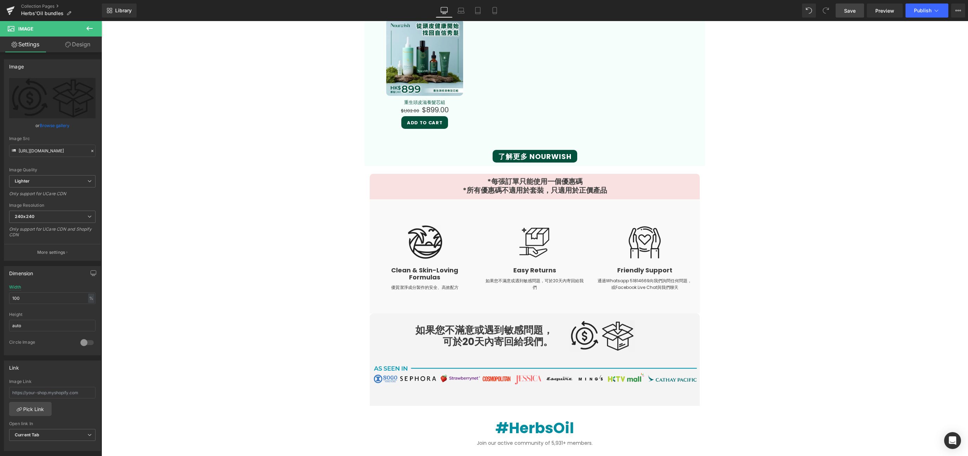
type input "https://ucarecdn.com/df630522-e00f-4f92-b808-1da0effa5e9d/-/format/auto/-/previ…"
click at [527, 372] on span "Image" at bounding box center [534, 376] width 14 height 8
click at [61, 125] on link "Browse gallery" at bounding box center [55, 125] width 30 height 12
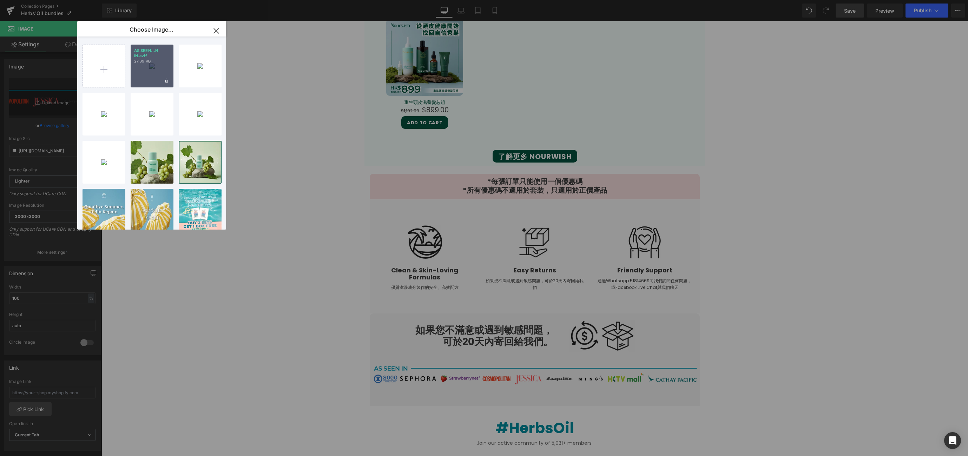
click at [153, 69] on div "AS SEEN...N IN.avif 27.39 KB" at bounding box center [152, 66] width 43 height 43
type input "https://ucarecdn.com/a5fe7544-fe56-43a2-b458-acfa8d9340ce/-/format/auto/-/previ…"
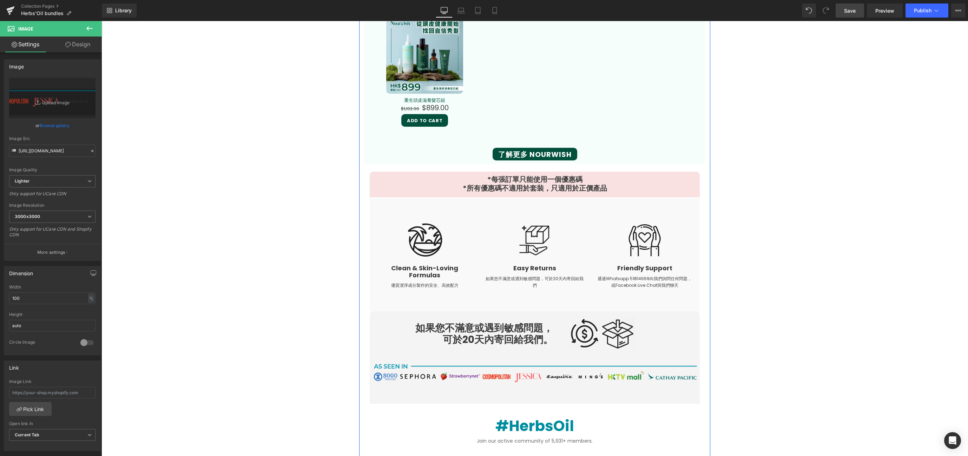
scroll to position [988, 0]
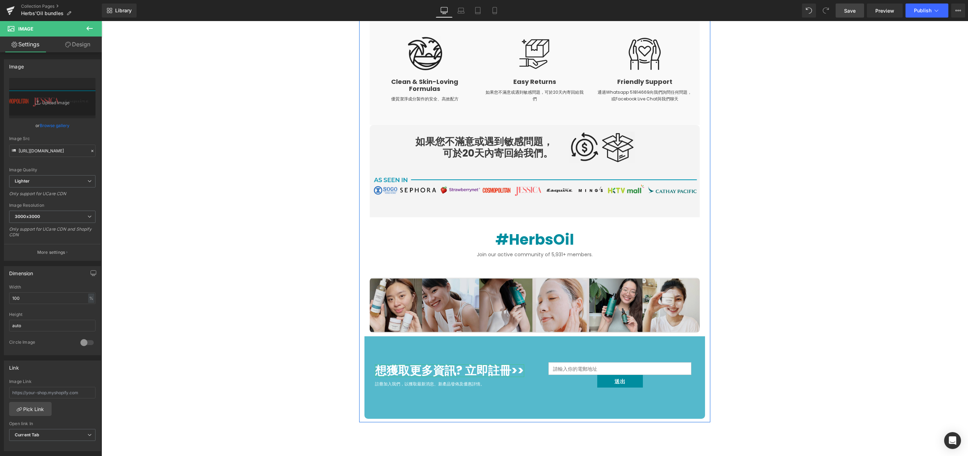
click at [532, 292] on img at bounding box center [535, 305] width 330 height 55
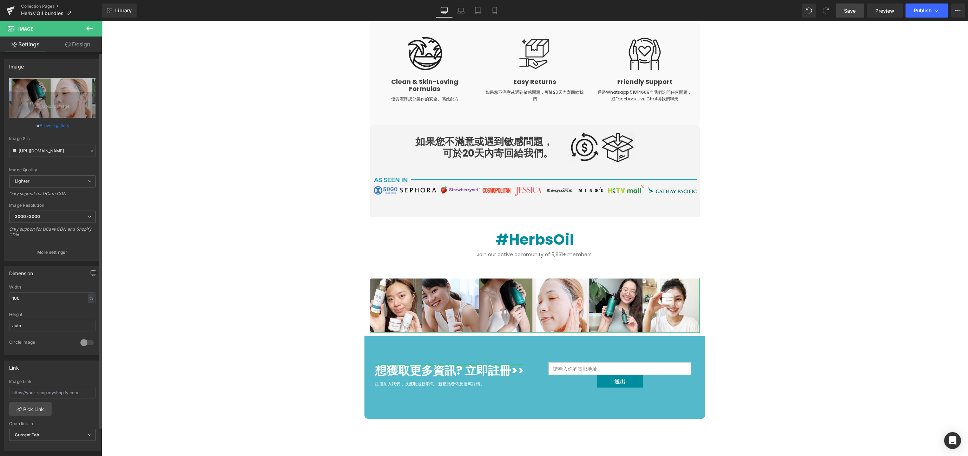
click at [34, 125] on div "or Browse gallery" at bounding box center [52, 125] width 86 height 7
click at [45, 124] on link "Browse gallery" at bounding box center [55, 125] width 30 height 12
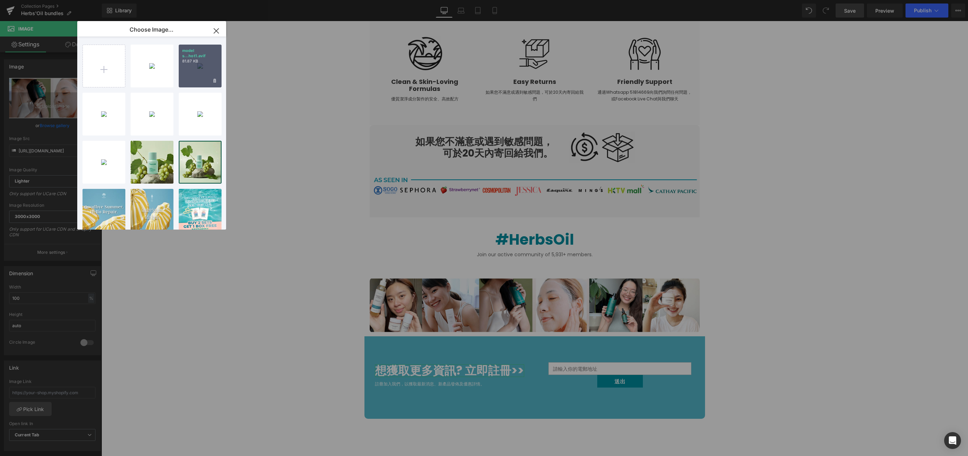
click at [188, 64] on div "model s...hot1.avif 81.87 KB" at bounding box center [200, 66] width 43 height 43
type input "https://ucarecdn.com/356e639d-292d-46b4-9c4c-0ef2ce6bdd27/-/format/auto/-/previ…"
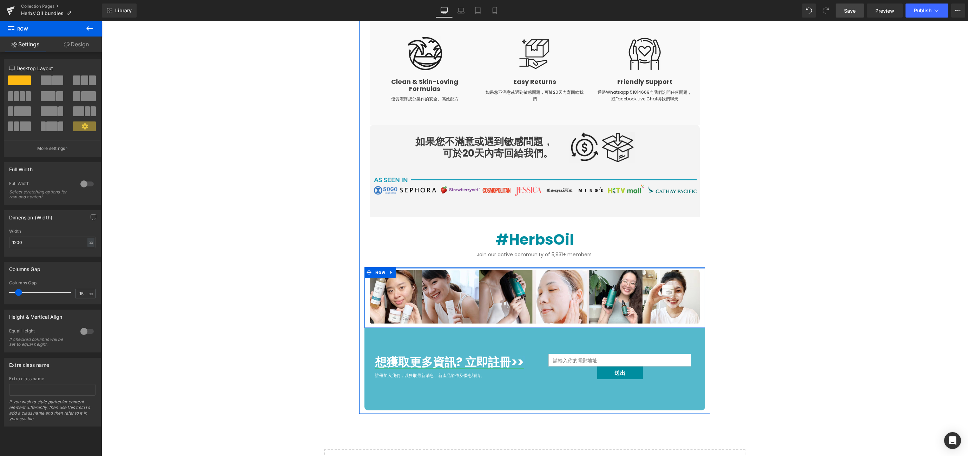
drag, startPoint x: 600, startPoint y: 265, endPoint x: 607, endPoint y: 256, distance: 10.7
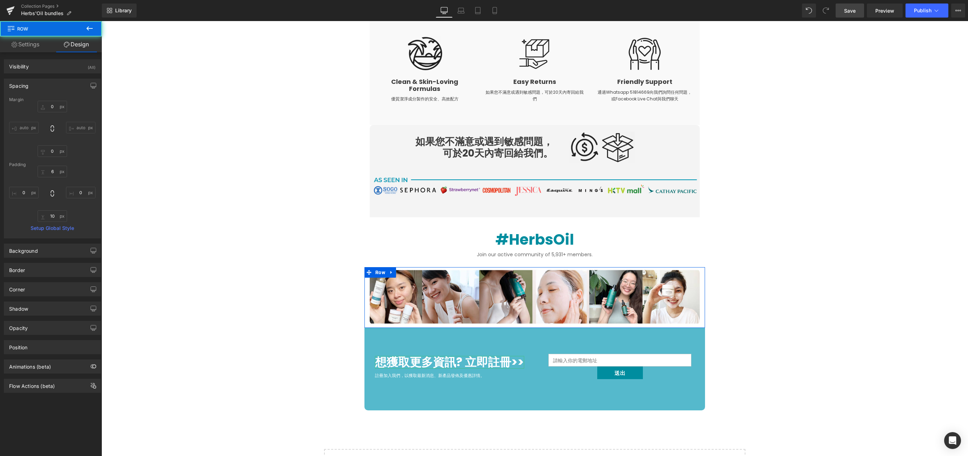
click at [849, 15] on link "Save" at bounding box center [849, 11] width 28 height 14
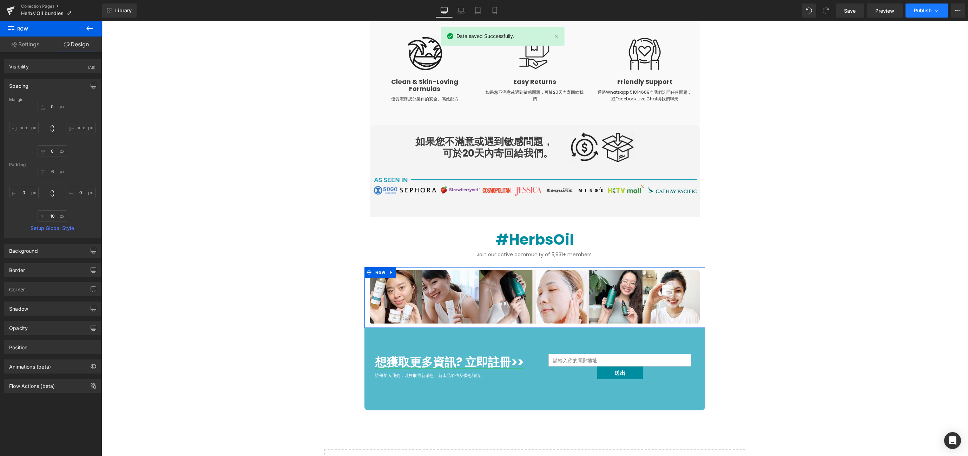
click at [920, 11] on span "Publish" at bounding box center [923, 11] width 18 height 6
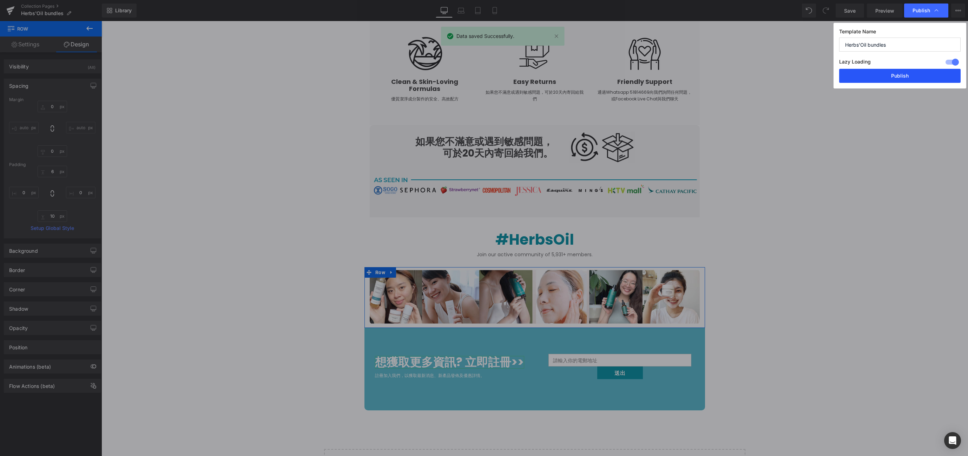
click at [875, 81] on button "Publish" at bounding box center [899, 76] width 121 height 14
